Goal: Information Seeking & Learning: Learn about a topic

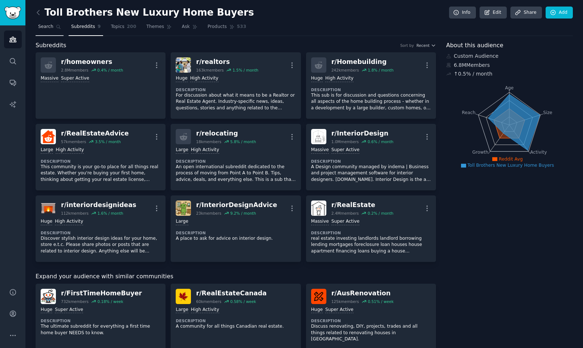
click at [49, 27] on span "Search" at bounding box center [45, 27] width 15 height 7
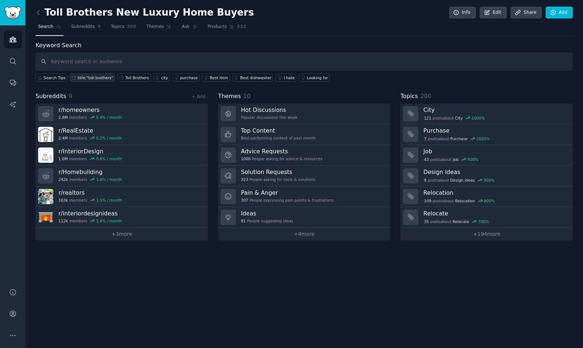
click at [88, 75] on div "title:"toll brothers"" at bounding box center [96, 77] width 36 height 5
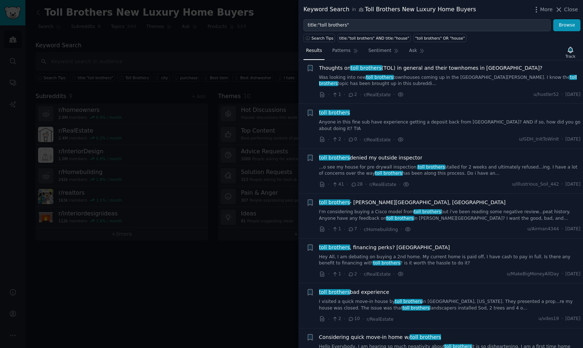
scroll to position [192, 0]
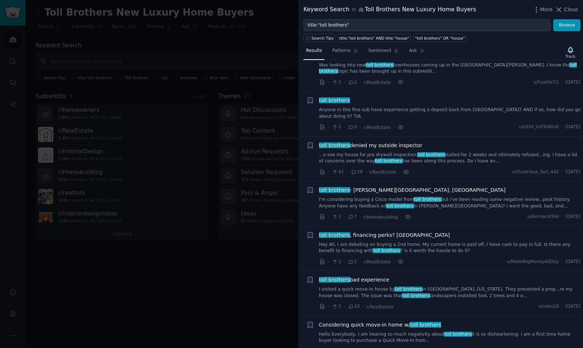
click at [221, 248] on div at bounding box center [291, 174] width 583 height 348
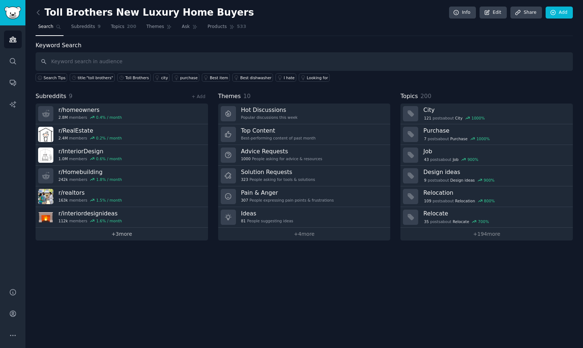
click at [128, 234] on link "+ 3 more" at bounding box center [122, 234] width 173 height 13
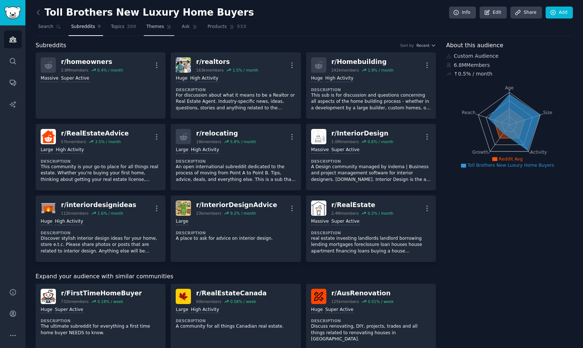
click at [154, 31] on link "Themes" at bounding box center [159, 28] width 31 height 15
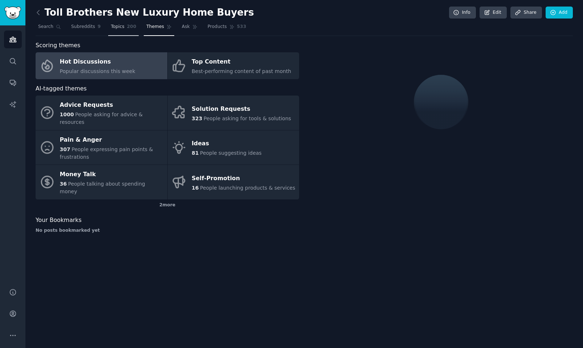
click at [121, 29] on span "Topics" at bounding box center [117, 27] width 13 height 7
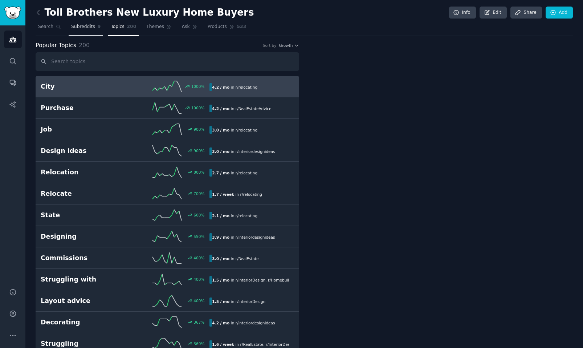
click at [89, 27] on span "Subreddits" at bounding box center [83, 27] width 24 height 7
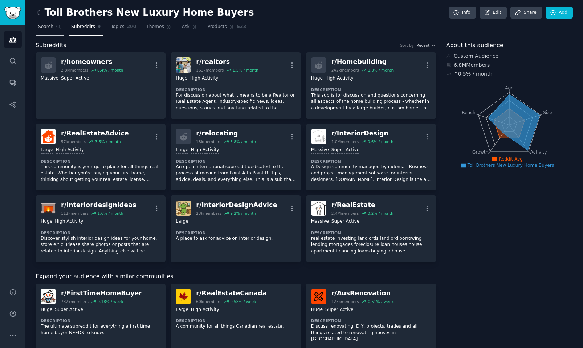
click at [46, 28] on span "Search" at bounding box center [45, 27] width 15 height 7
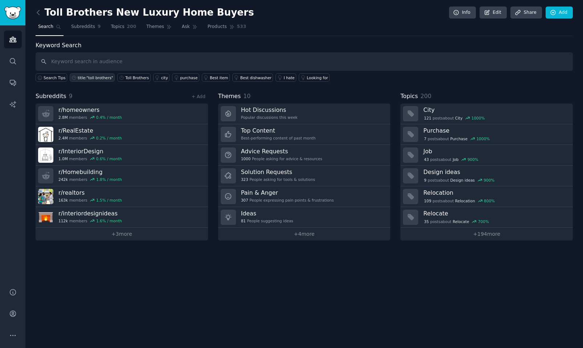
click at [94, 78] on div "title:"toll brothers"" at bounding box center [96, 77] width 36 height 5
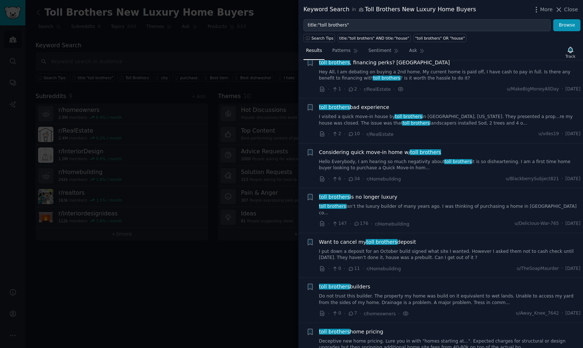
scroll to position [374, 0]
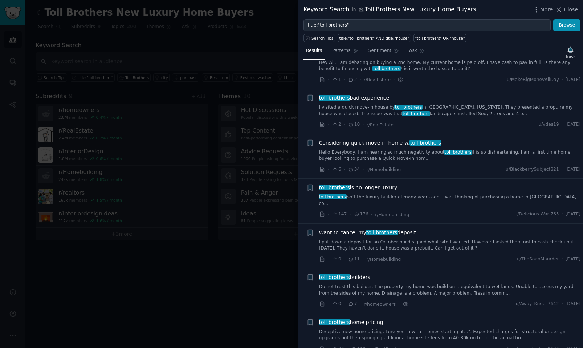
click at [348, 194] on link "toll brothers isn’t the luxury builder of many years ago. I was thinking of pur…" at bounding box center [450, 200] width 262 height 13
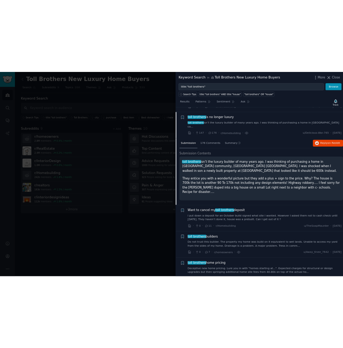
scroll to position [486, 0]
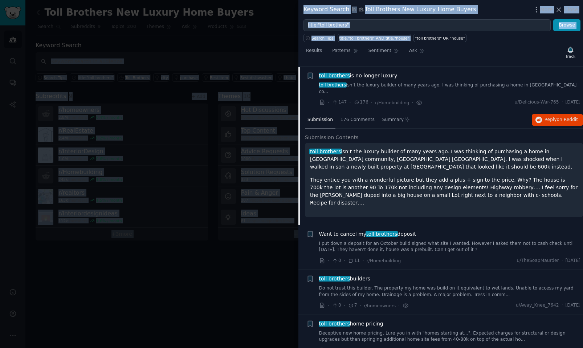
drag, startPoint x: 581, startPoint y: 35, endPoint x: 588, endPoint y: 56, distance: 22.5
click at [348, 56] on html "Conversations Audiences Search Conversations AI Reports Help Account More Toll …" at bounding box center [291, 174] width 583 height 348
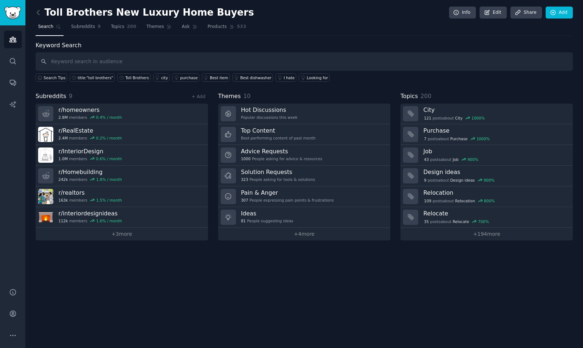
click at [348, 49] on div "Toll Brothers New Luxury Home Buyers Info Edit Share Add Search Subreddits 9 To…" at bounding box center [304, 174] width 558 height 348
